Goal: Task Accomplishment & Management: Manage account settings

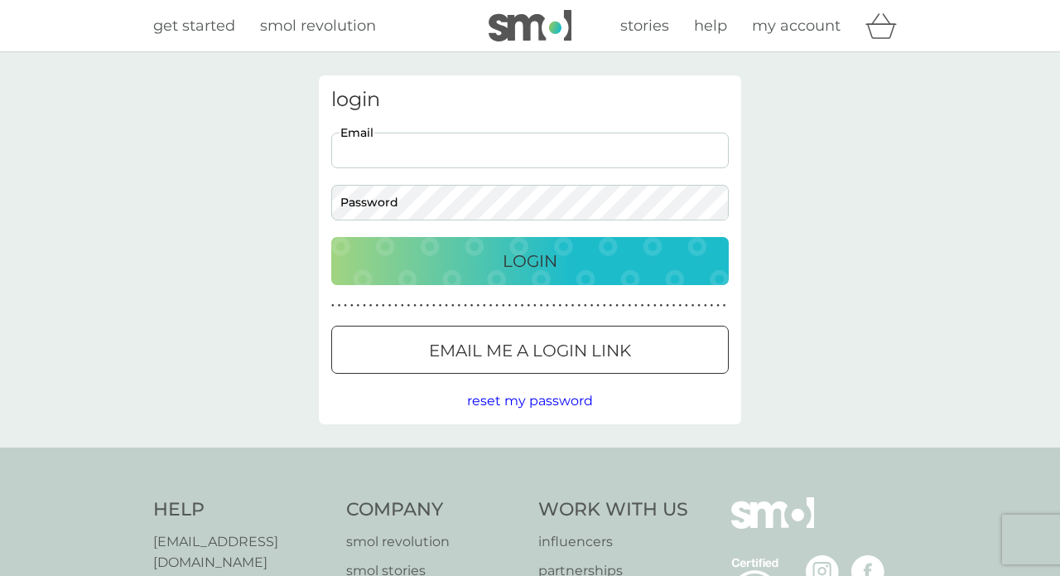
type input "[EMAIL_ADDRESS][DOMAIN_NAME]"
click at [517, 263] on p "Login" at bounding box center [530, 261] width 55 height 27
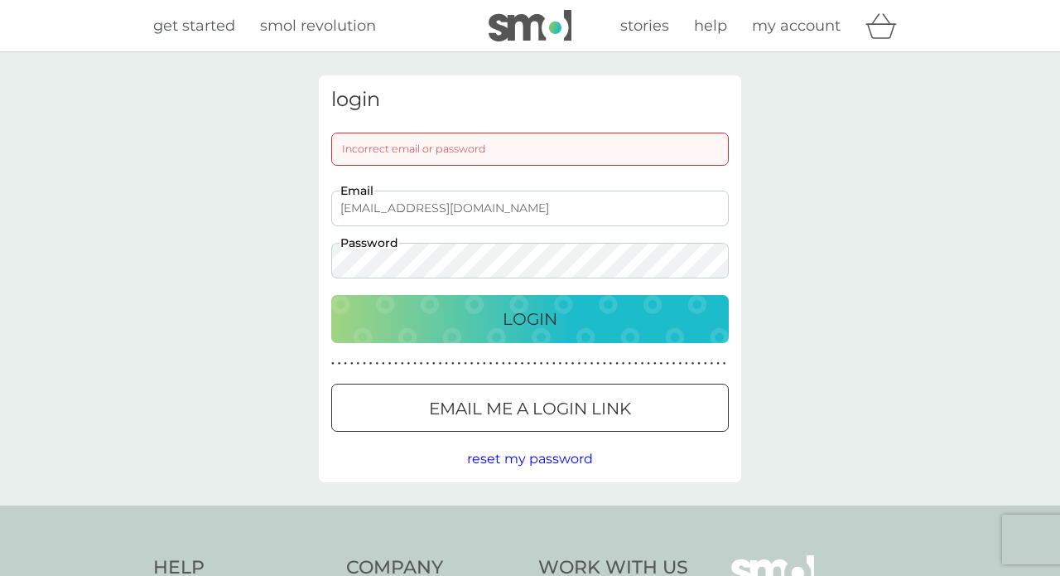
click at [528, 410] on div at bounding box center [531, 407] width 6 height 6
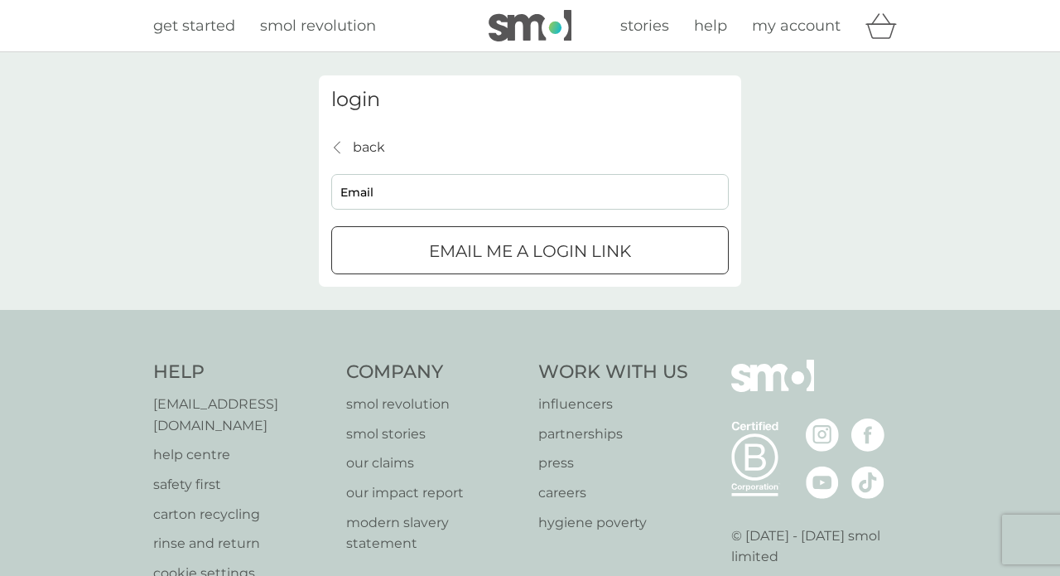
click at [417, 195] on input "Email" at bounding box center [530, 192] width 398 height 36
type input "[EMAIL_ADDRESS][DOMAIN_NAME]"
click at [488, 263] on p "Email me a login link" at bounding box center [530, 251] width 202 height 27
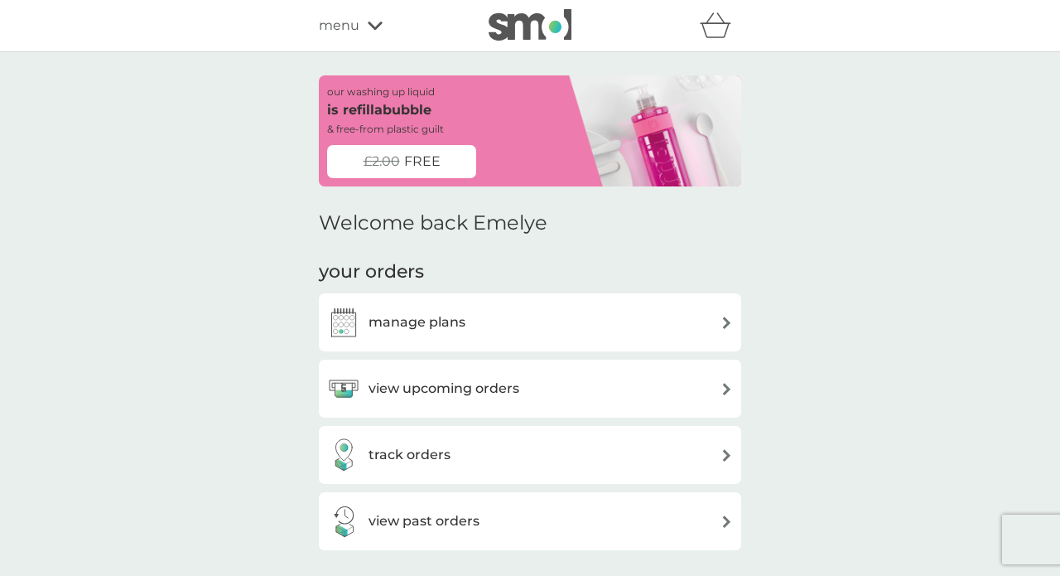
click at [439, 391] on h3 "view upcoming orders" at bounding box center [444, 389] width 151 height 22
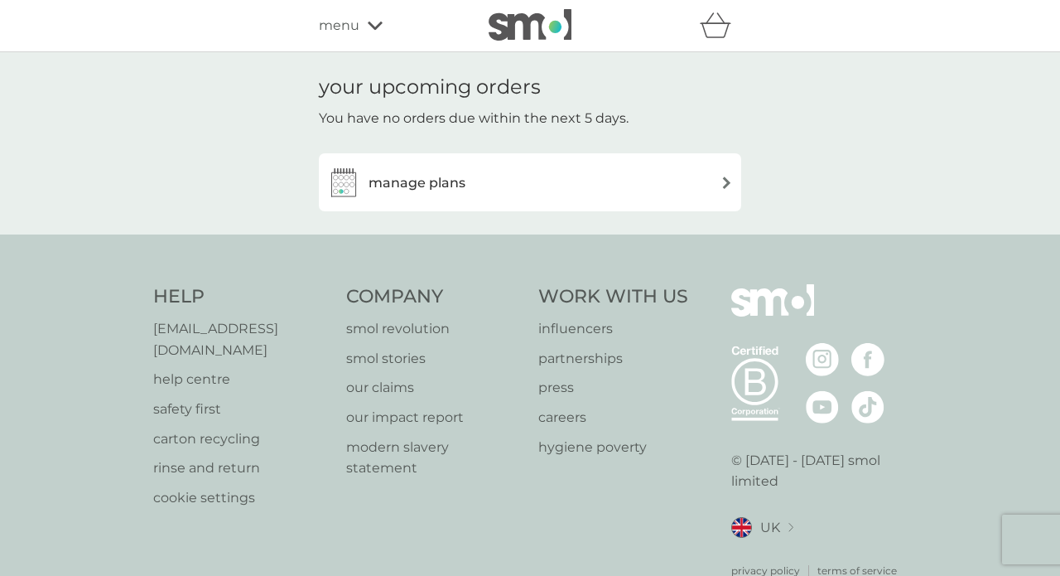
click at [457, 181] on h3 "manage plans" at bounding box center [417, 183] width 97 height 22
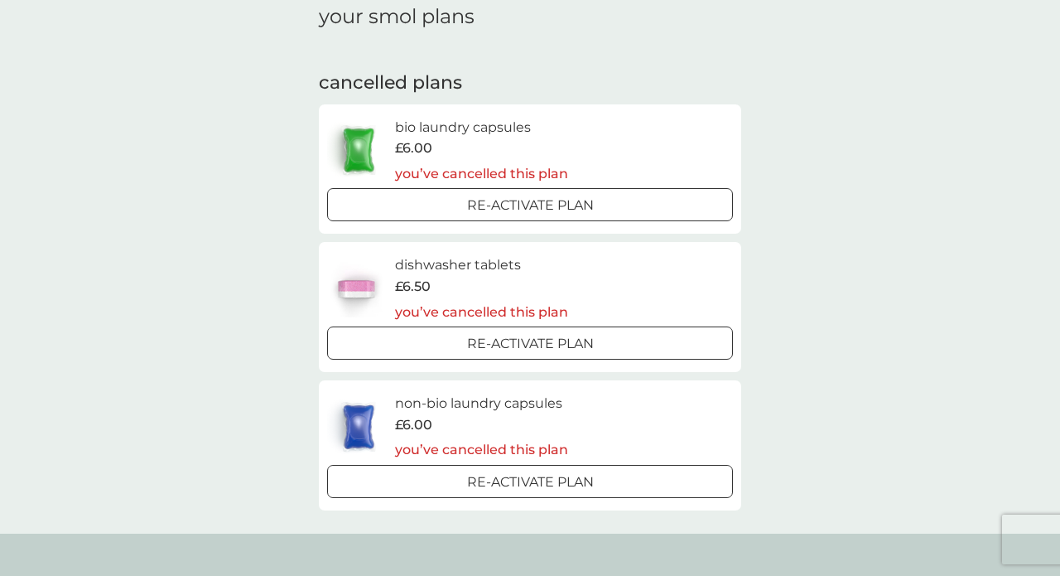
scroll to position [66, 0]
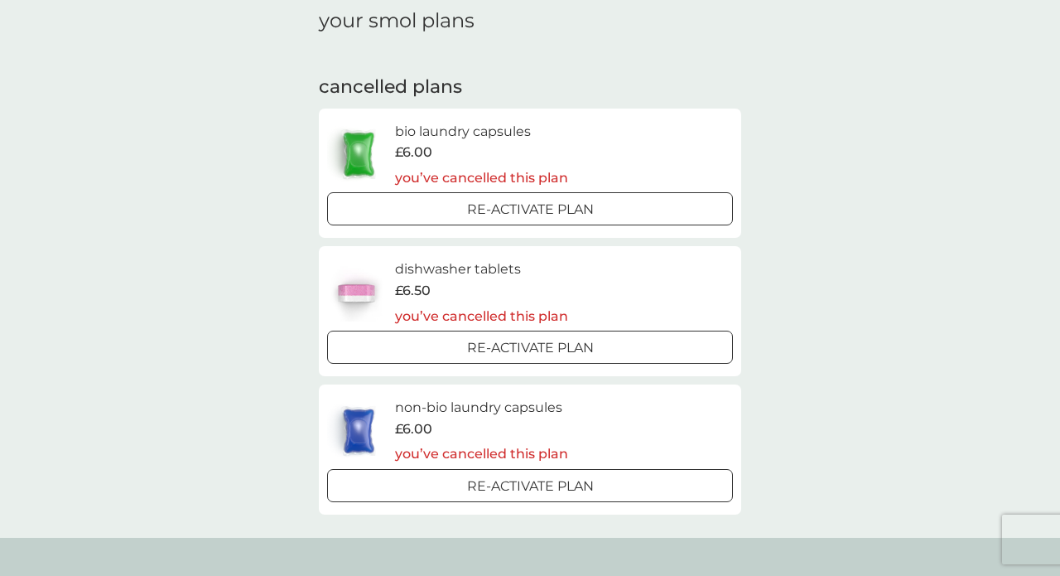
click at [568, 205] on p "Re-activate Plan" at bounding box center [530, 210] width 127 height 22
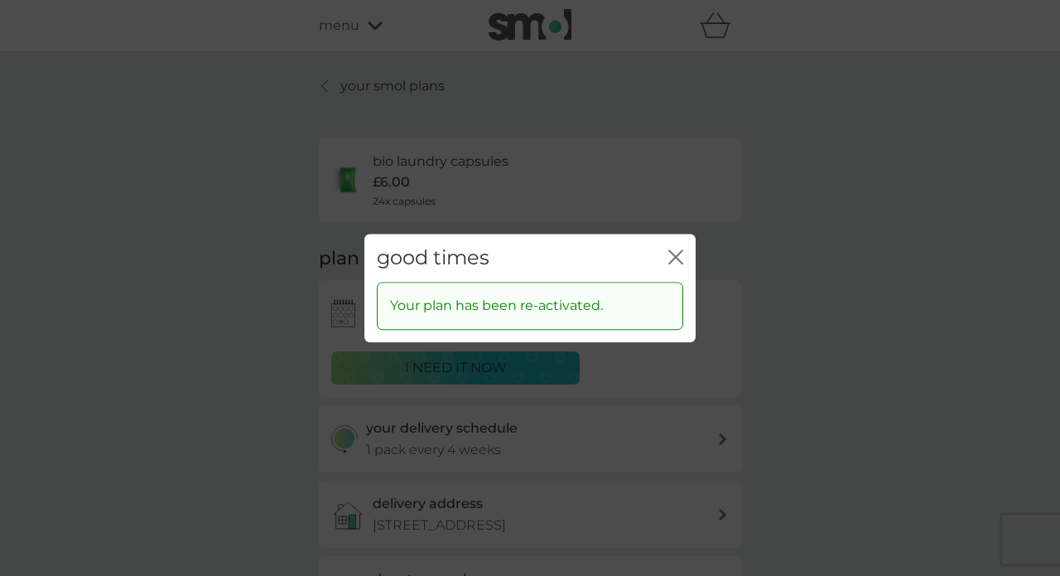
click at [675, 256] on icon "close" at bounding box center [672, 256] width 7 height 13
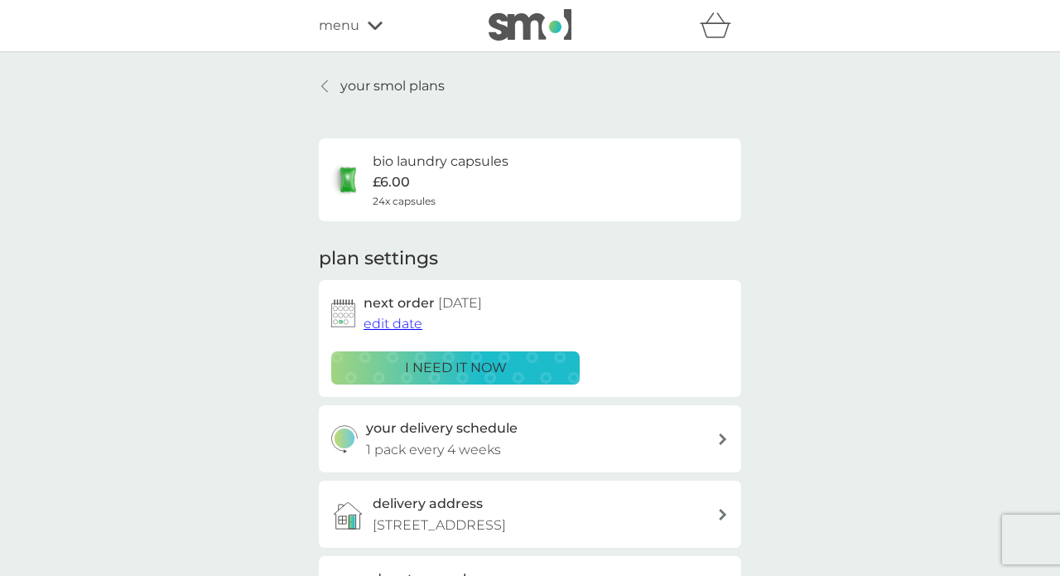
click at [416, 84] on p "your smol plans" at bounding box center [392, 86] width 104 height 22
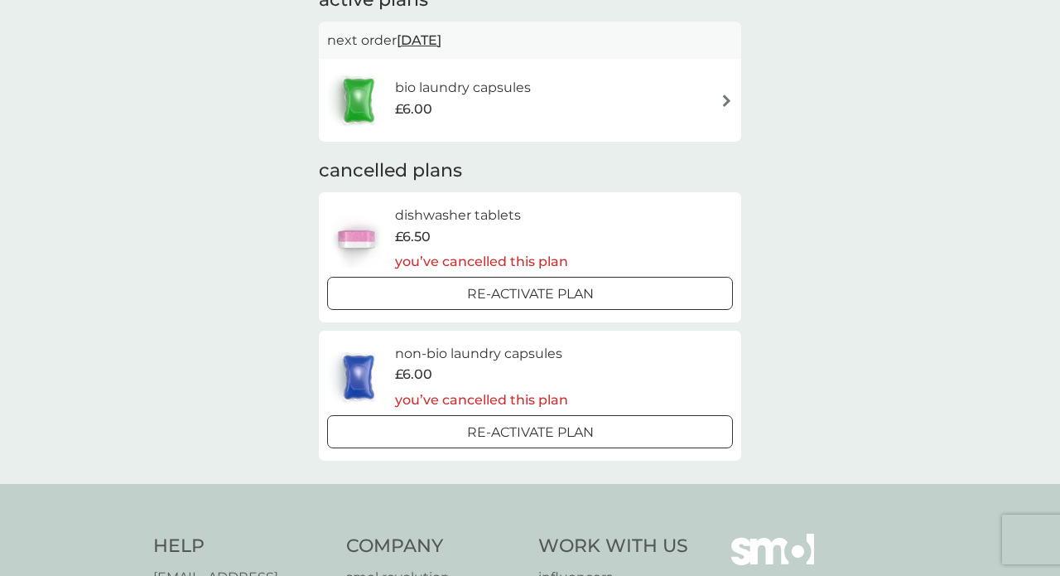
scroll to position [138, 0]
click at [539, 283] on div at bounding box center [530, 291] width 60 height 17
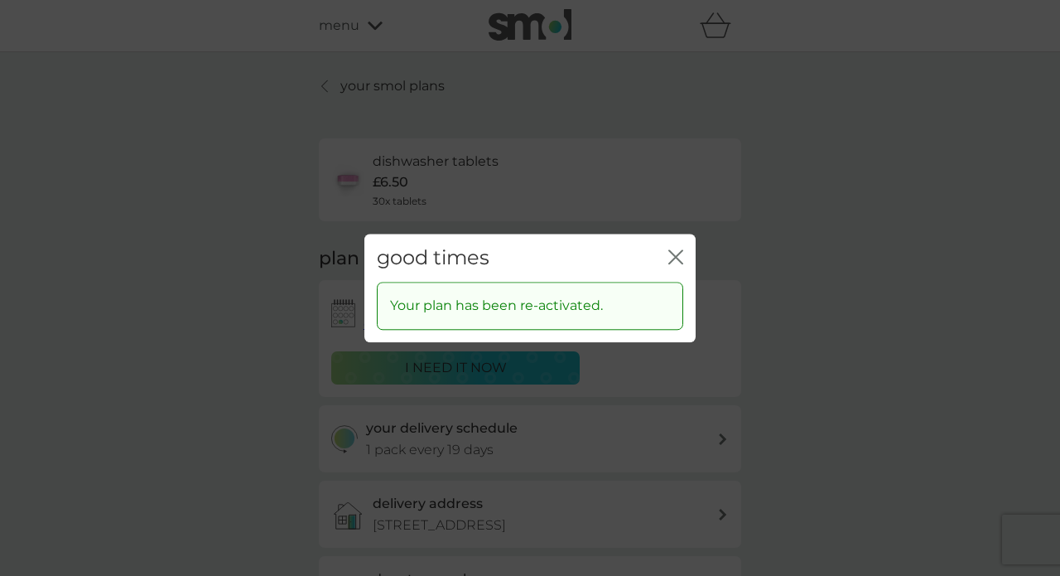
click at [675, 259] on icon "close" at bounding box center [675, 256] width 15 height 15
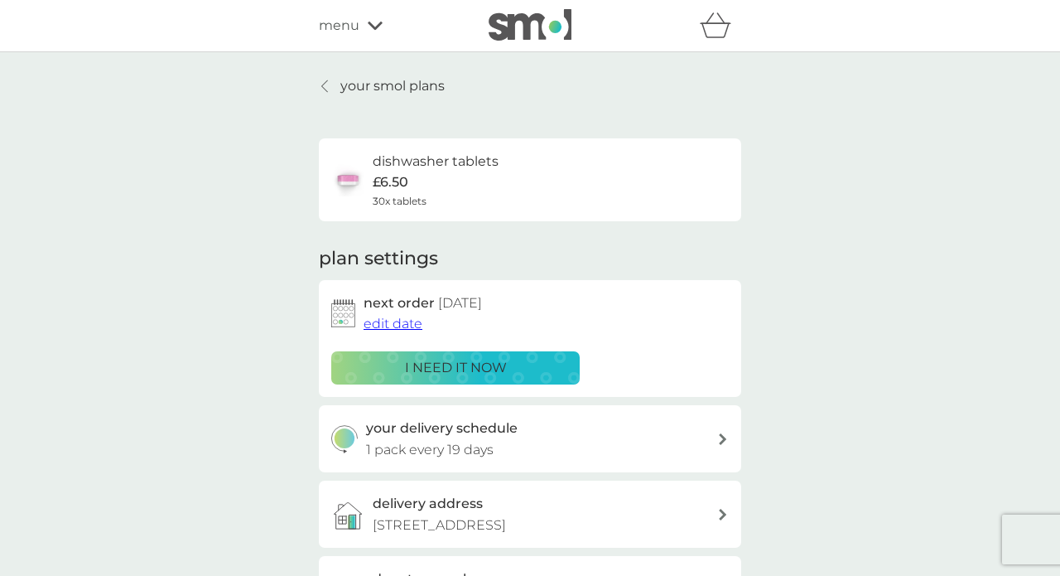
click at [408, 326] on span "edit date" at bounding box center [393, 324] width 59 height 16
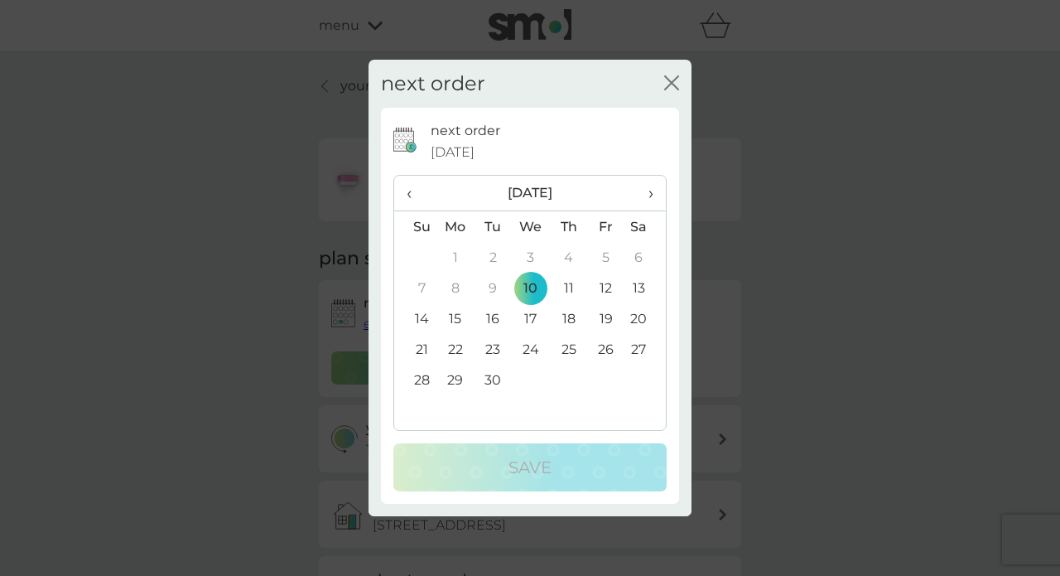
click at [524, 315] on td "17" at bounding box center [531, 318] width 38 height 31
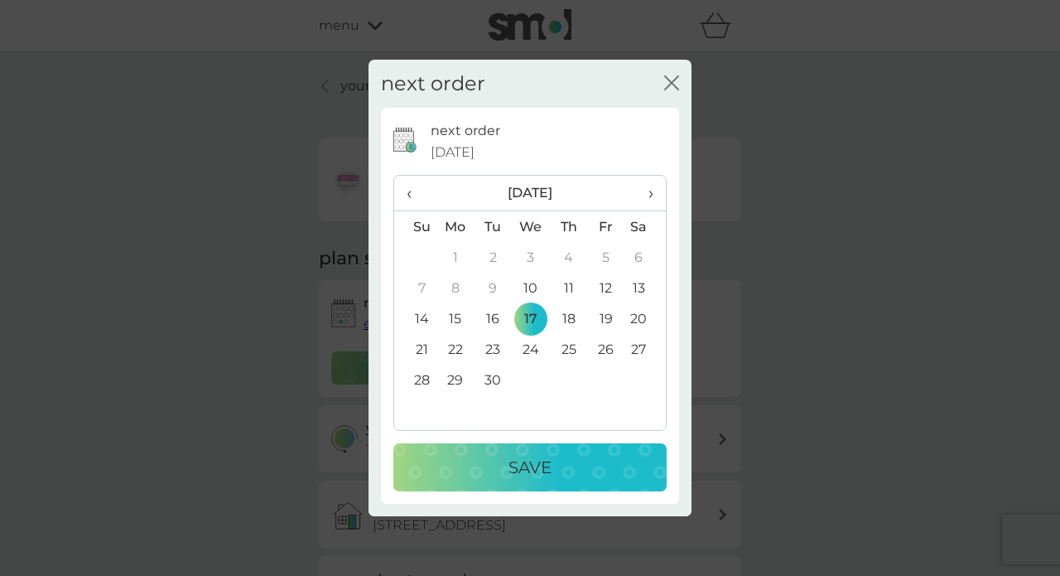
click at [521, 463] on p "Save" at bounding box center [530, 467] width 43 height 27
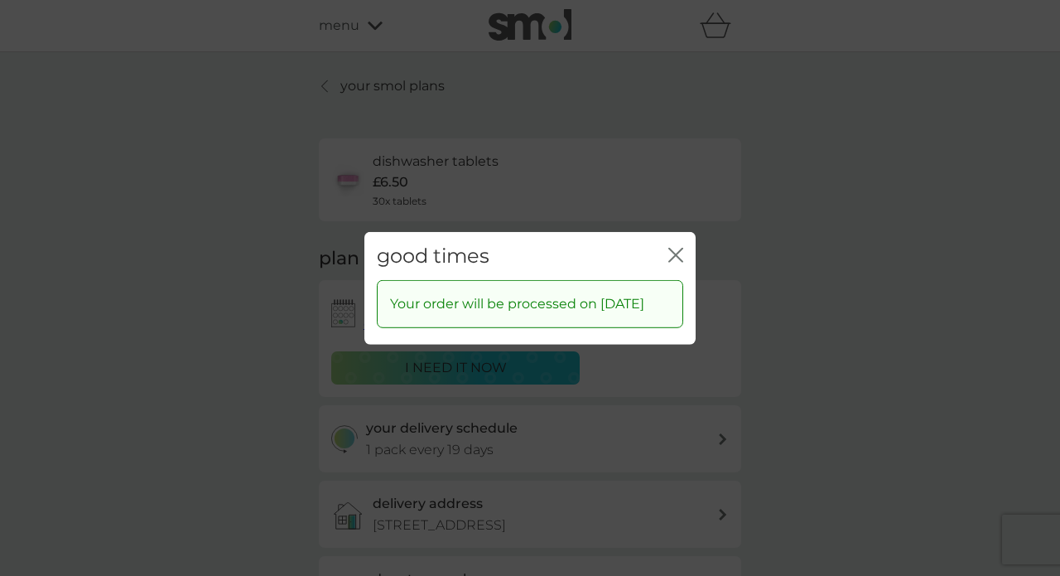
click at [678, 247] on icon "close" at bounding box center [675, 254] width 15 height 15
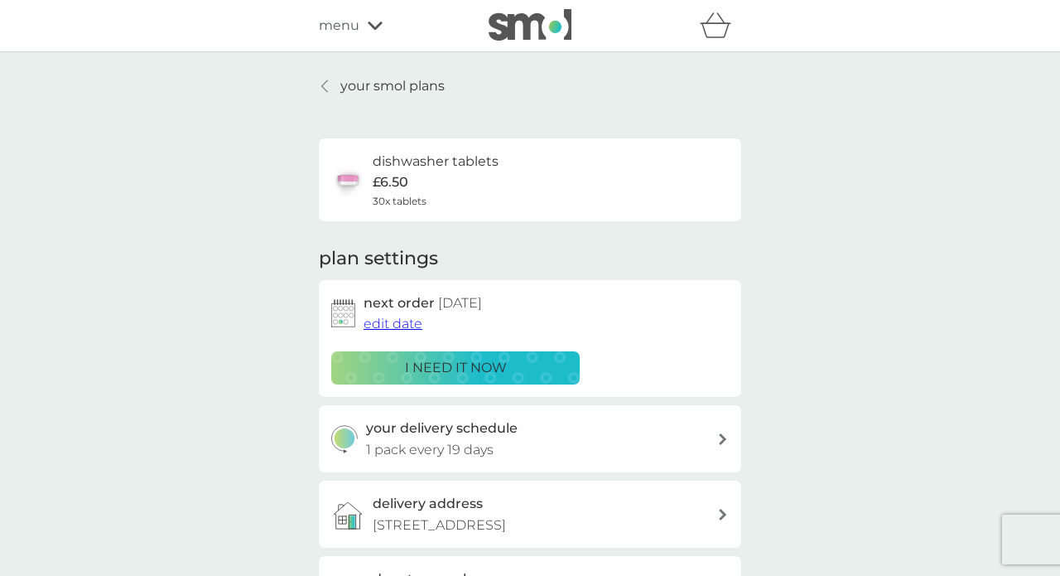
click at [323, 85] on icon at bounding box center [324, 86] width 7 height 13
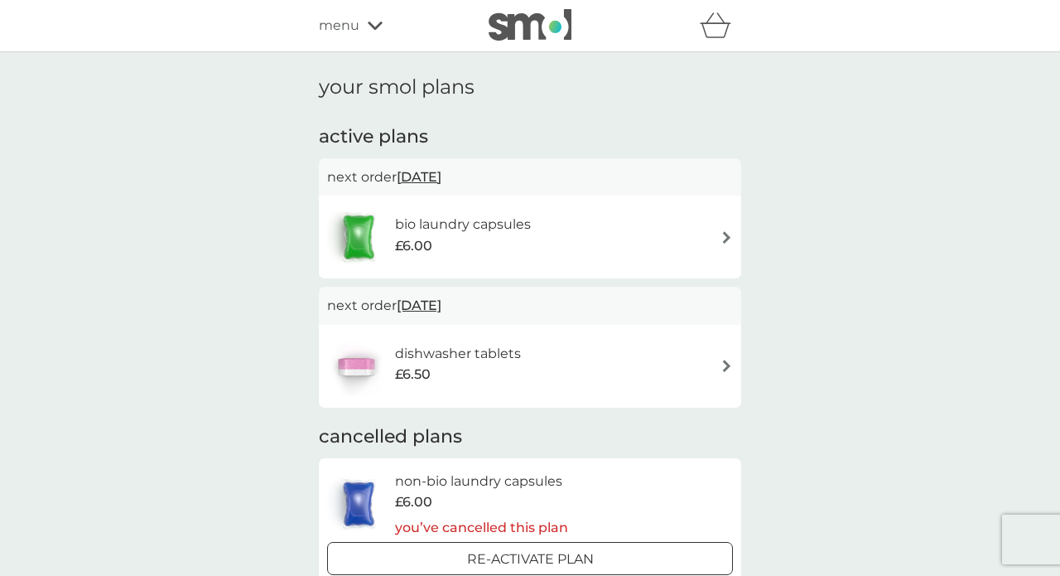
click at [366, 19] on div "menu" at bounding box center [389, 26] width 141 height 22
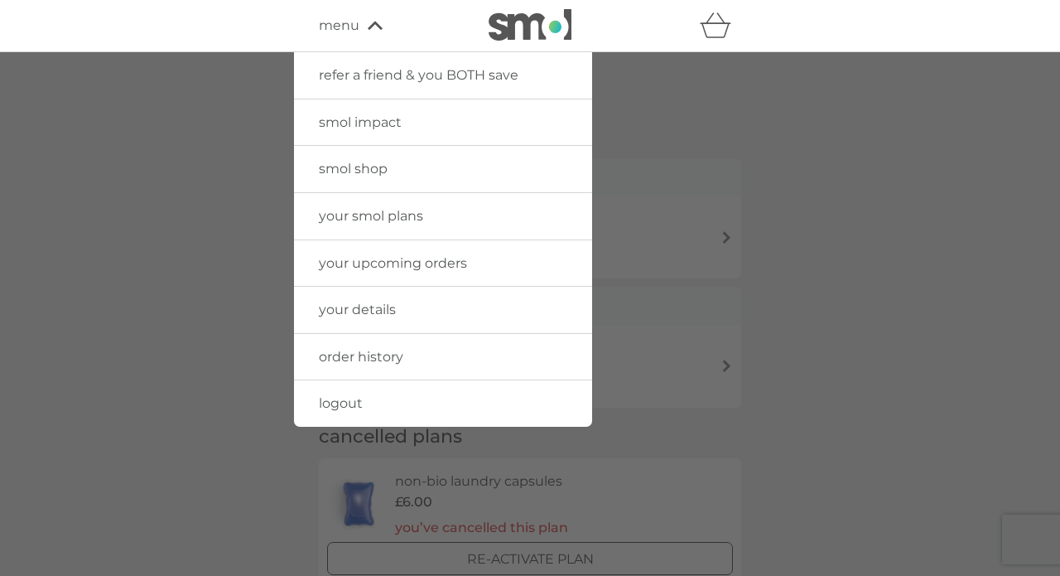
click at [550, 28] on img at bounding box center [530, 24] width 83 height 31
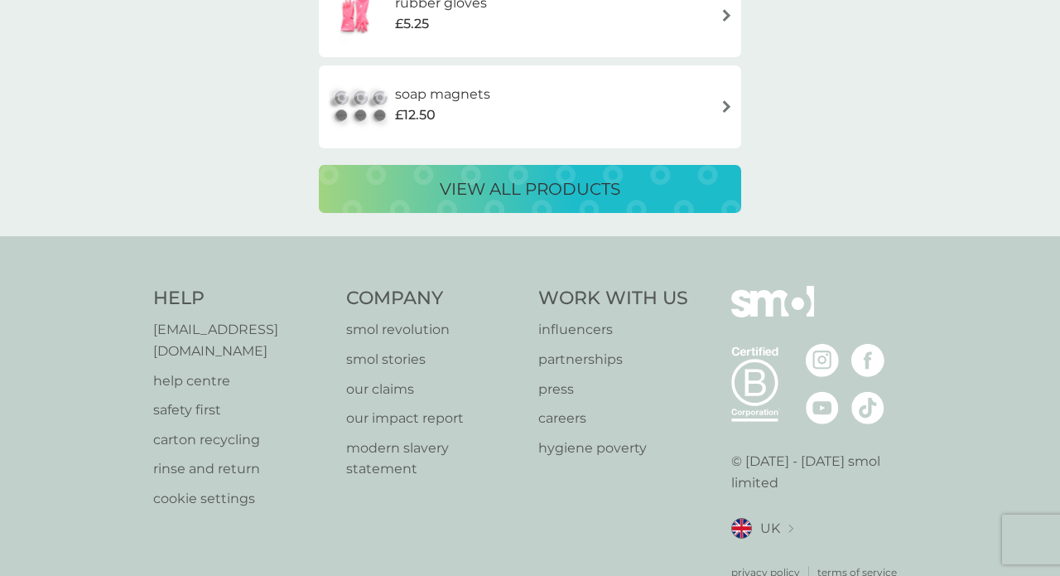
scroll to position [3235, 0]
